Goal: Transaction & Acquisition: Book appointment/travel/reservation

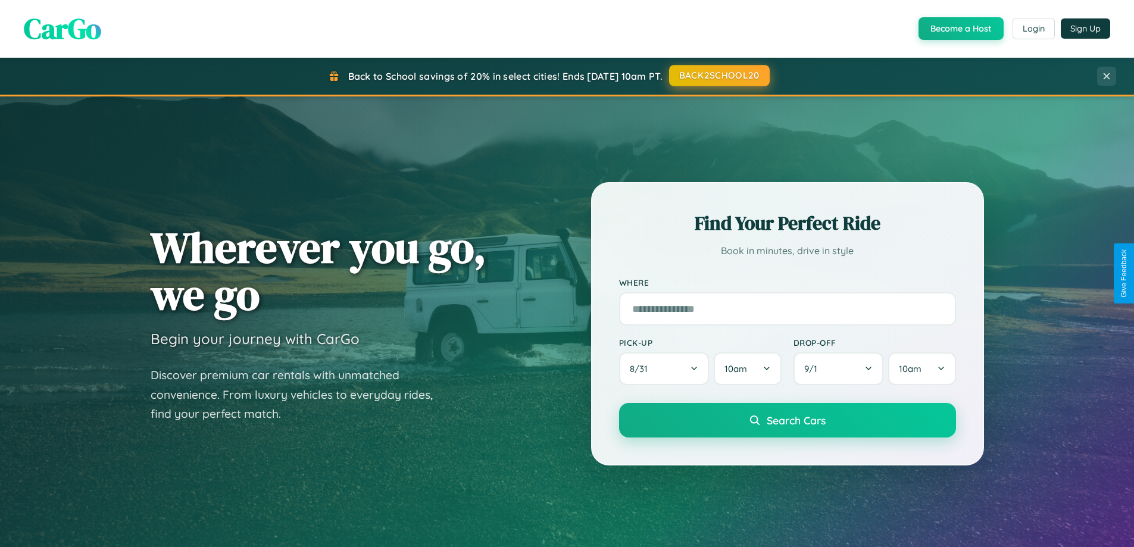
click at [719, 76] on button "BACK2SCHOOL20" at bounding box center [719, 75] width 101 height 21
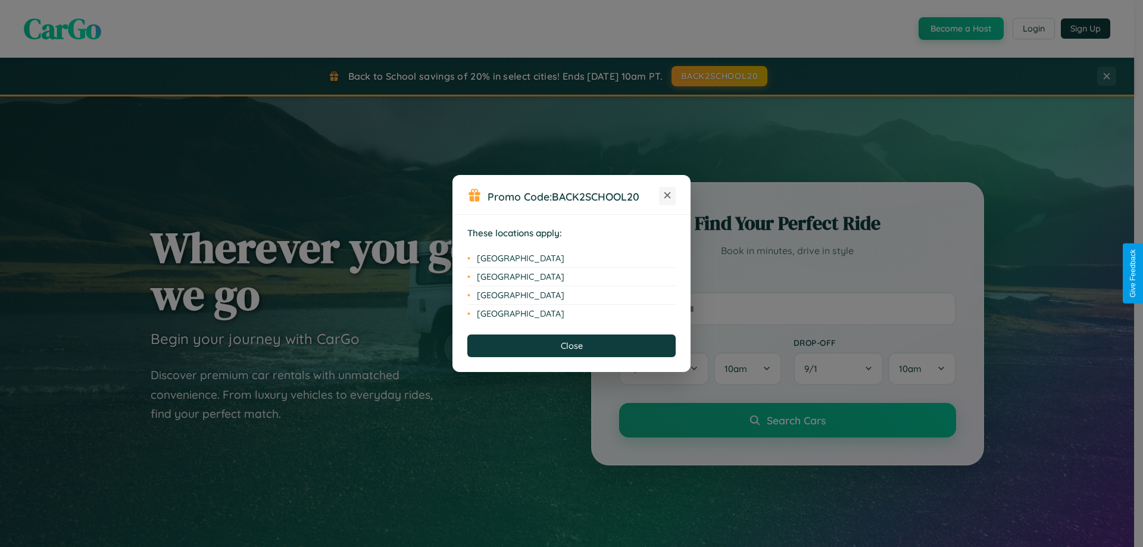
click at [668, 196] on icon at bounding box center [668, 195] width 7 height 7
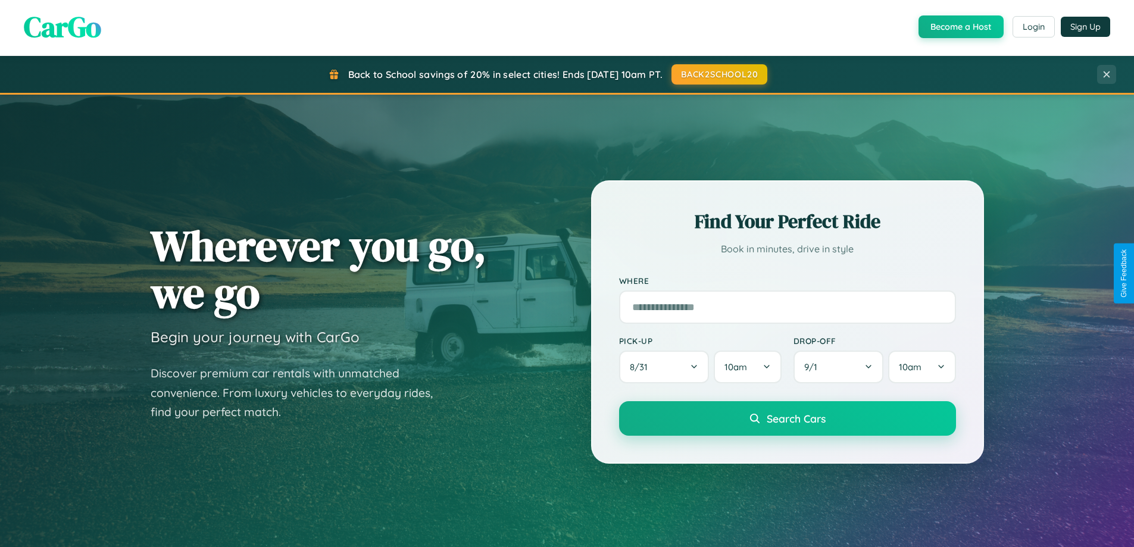
scroll to position [1395, 0]
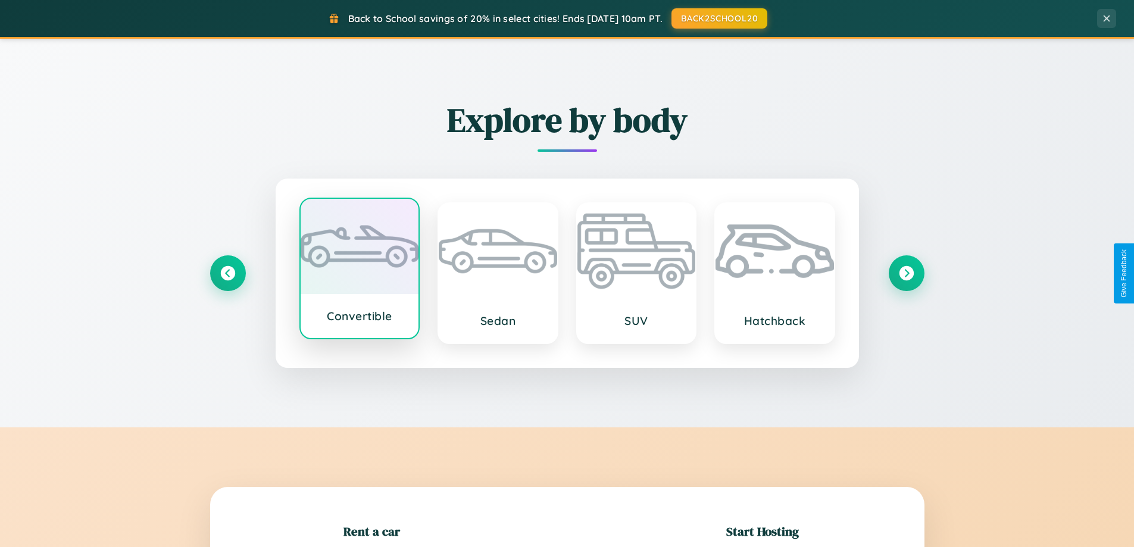
click at [359, 270] on div at bounding box center [360, 246] width 119 height 95
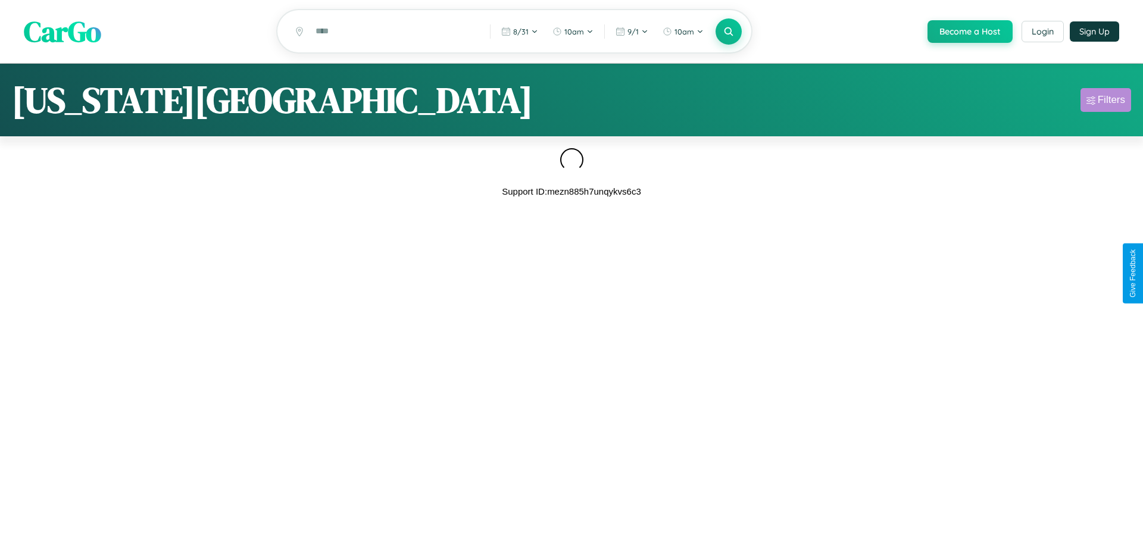
click at [1106, 102] on div "Filters" at bounding box center [1111, 100] width 27 height 12
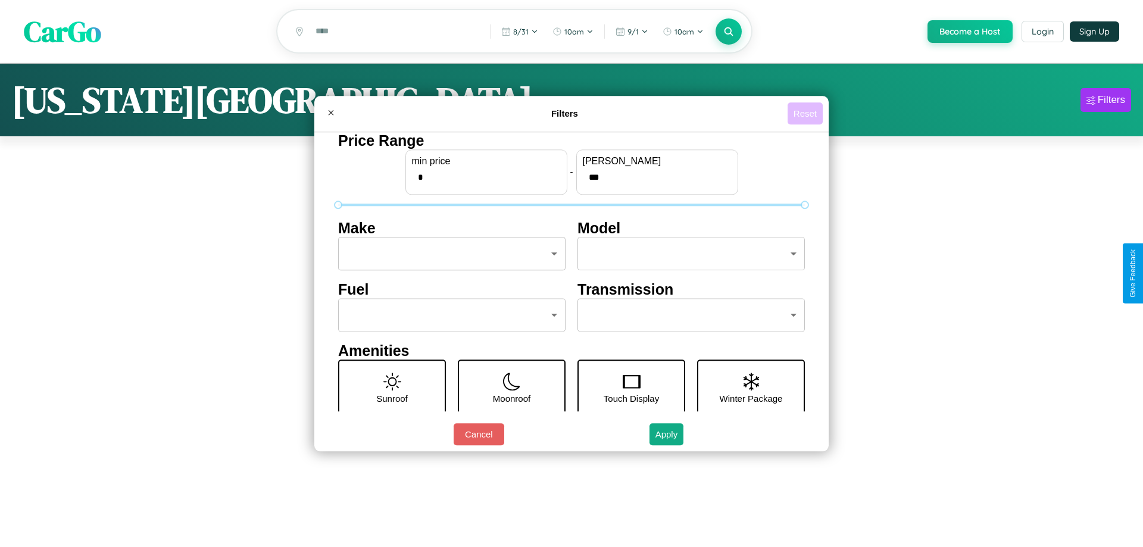
click at [805, 113] on button "Reset" at bounding box center [805, 113] width 35 height 22
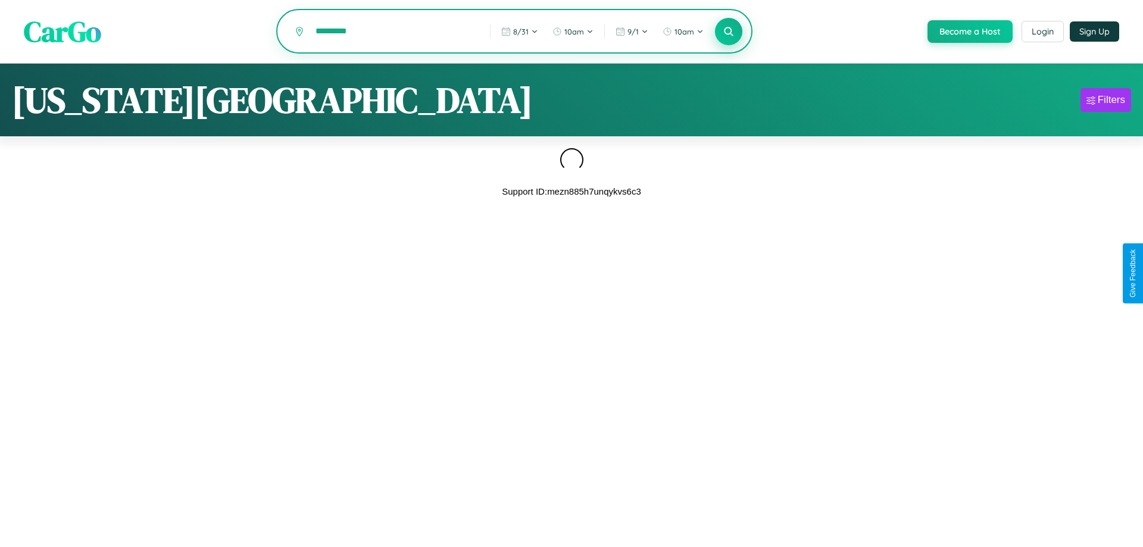
type input "*********"
click at [728, 32] on icon at bounding box center [728, 31] width 11 height 11
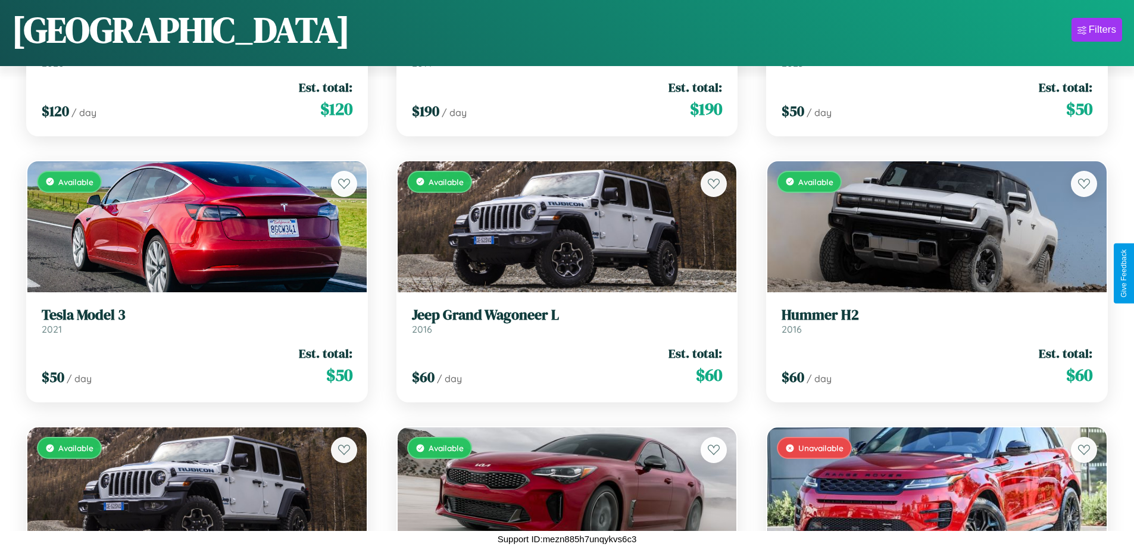
scroll to position [12968, 0]
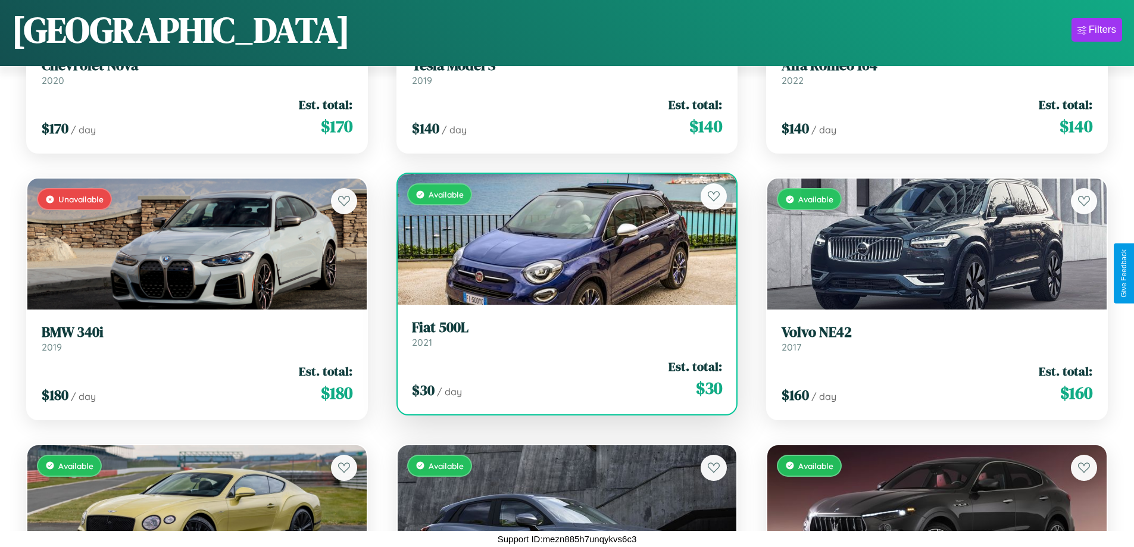
click at [562, 333] on h3 "Fiat 500L" at bounding box center [567, 327] width 311 height 17
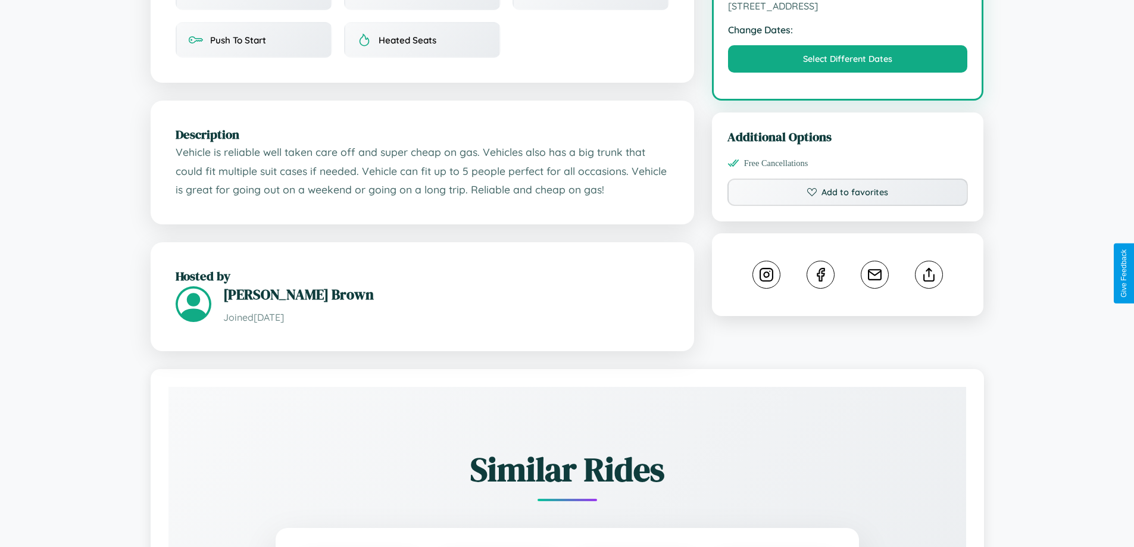
scroll to position [391, 0]
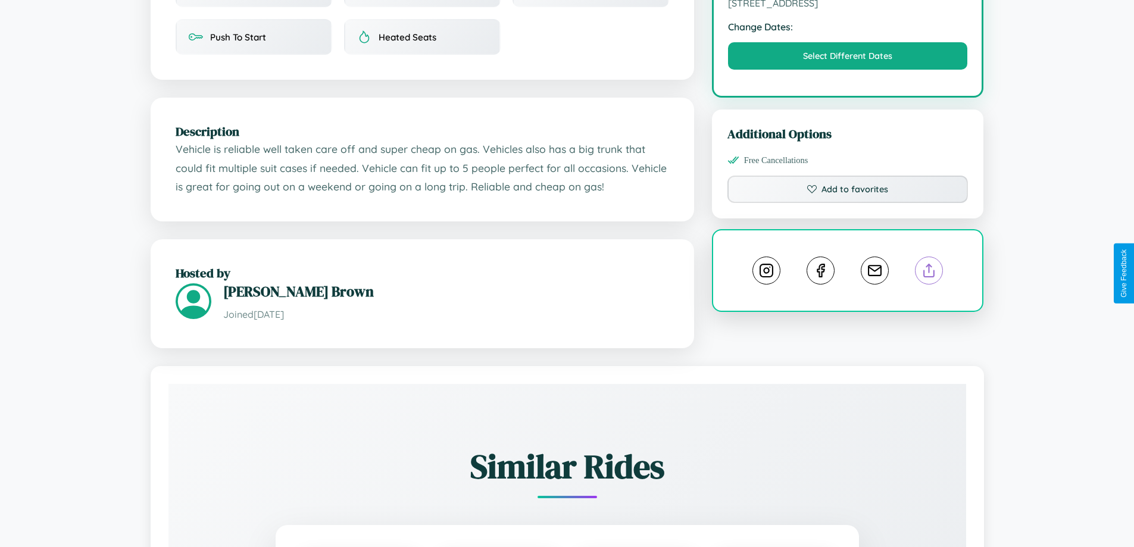
click at [930, 272] on line at bounding box center [930, 268] width 0 height 8
